Goal: Information Seeking & Learning: Learn about a topic

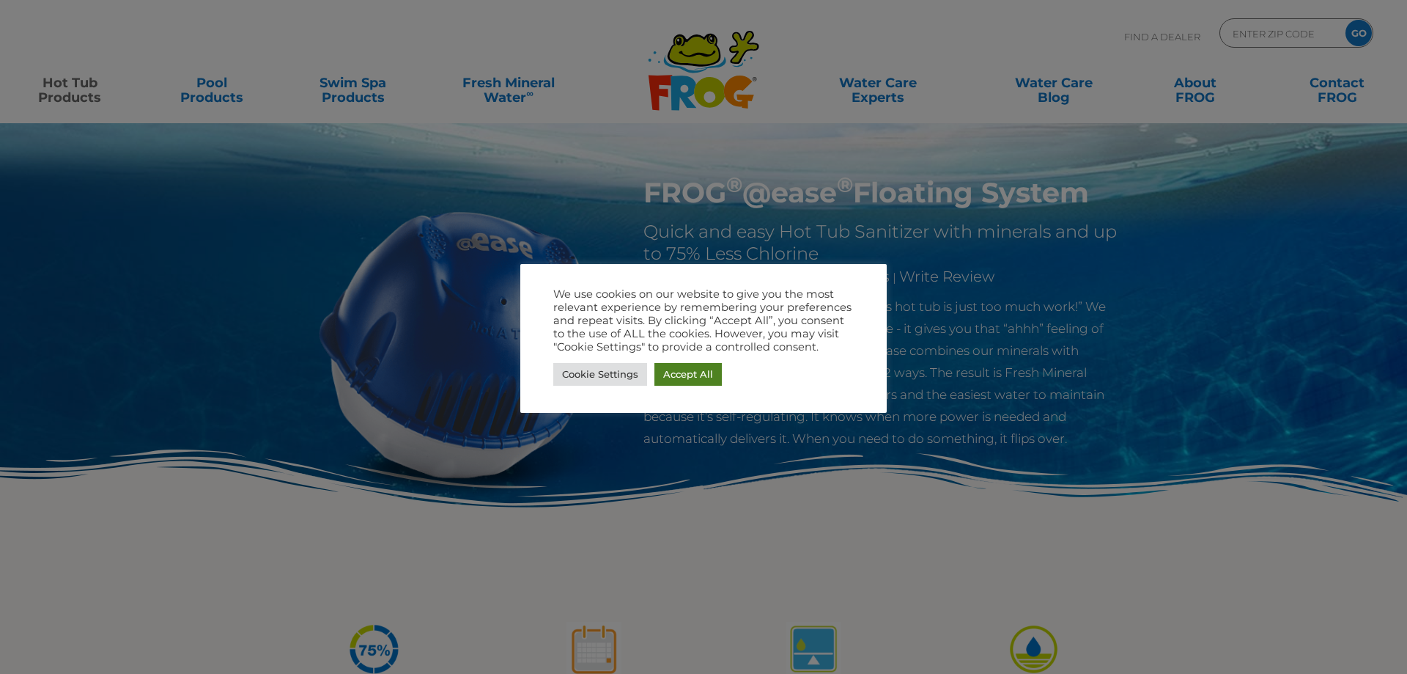
click at [679, 369] on link "Accept All" at bounding box center [688, 374] width 67 height 23
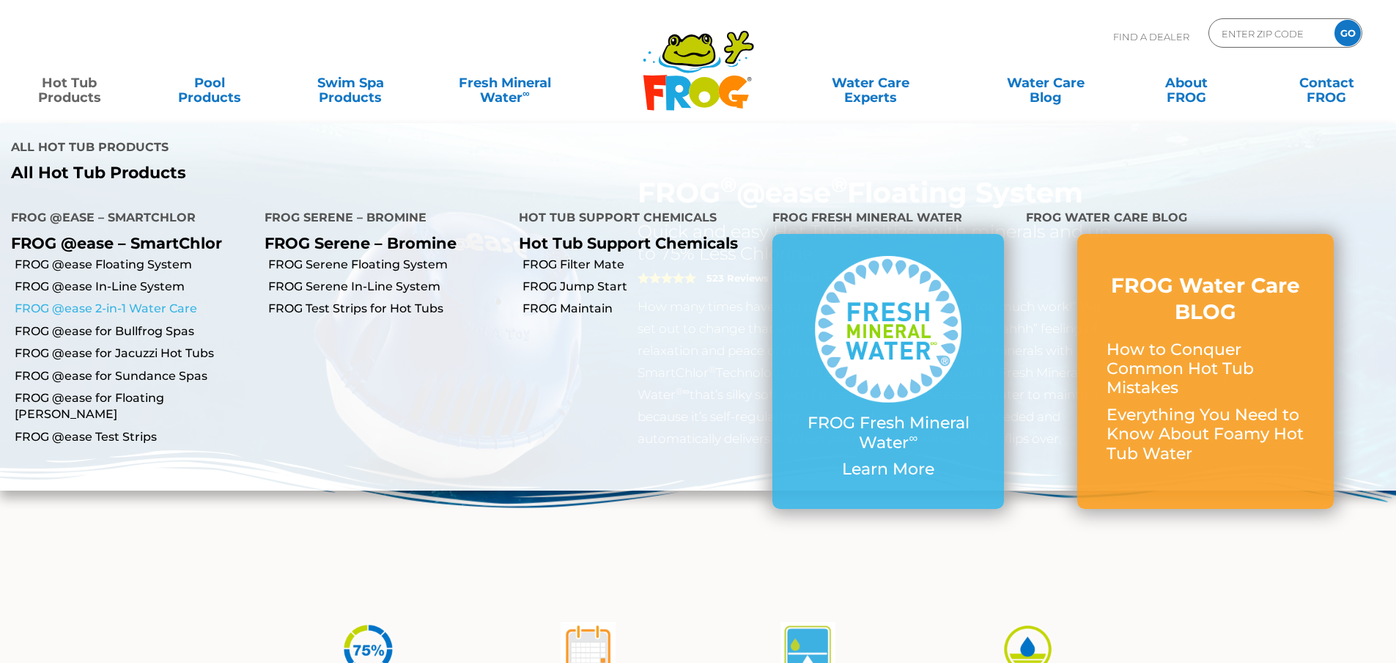
click at [82, 301] on link "FROG @ease 2-in-1 Water Care" at bounding box center [134, 309] width 239 height 16
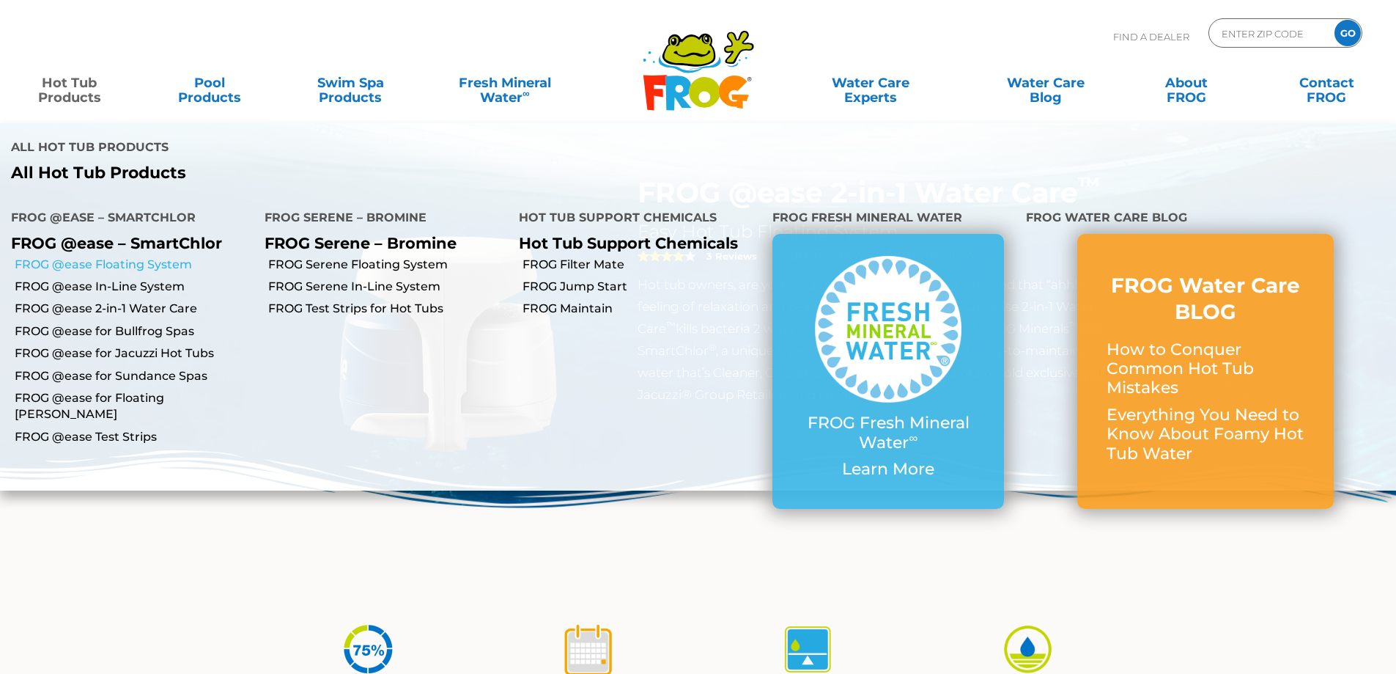
click at [77, 257] on link "FROG @ease Floating System" at bounding box center [134, 265] width 239 height 16
